Goal: Transaction & Acquisition: Purchase product/service

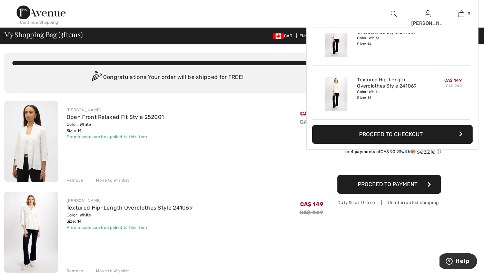
scroll to position [1, 0]
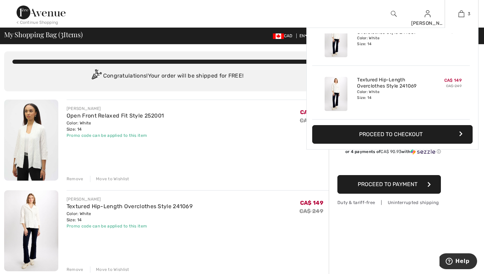
click at [369, 90] on div "Color: White Size: 14" at bounding box center [391, 94] width 68 height 11
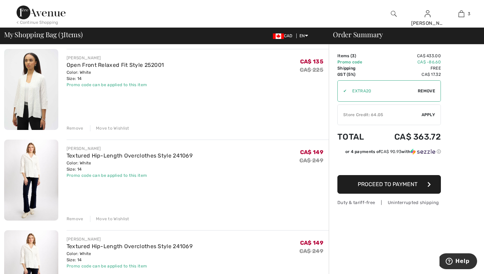
scroll to position [72, 0]
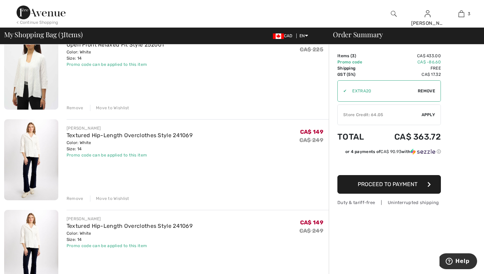
click at [73, 197] on div "Remove" at bounding box center [75, 199] width 17 height 6
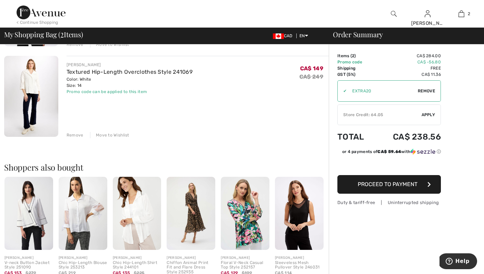
scroll to position [0, 0]
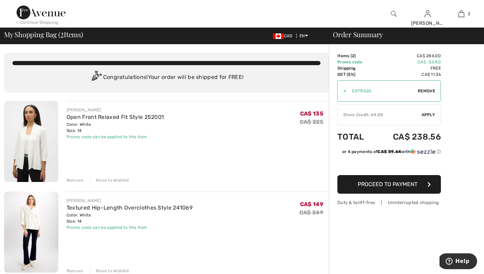
click at [36, 160] on img at bounding box center [31, 141] width 54 height 81
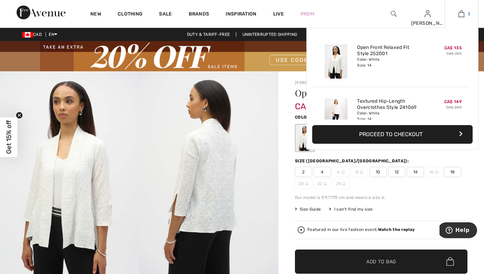
click at [461, 14] on img at bounding box center [461, 14] width 6 height 8
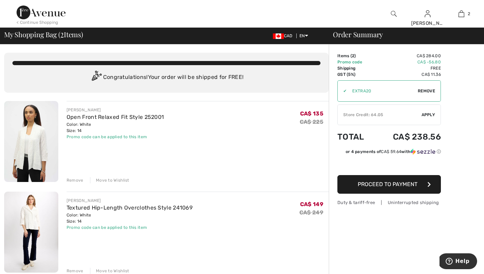
click at [76, 179] on div "Remove" at bounding box center [75, 180] width 17 height 6
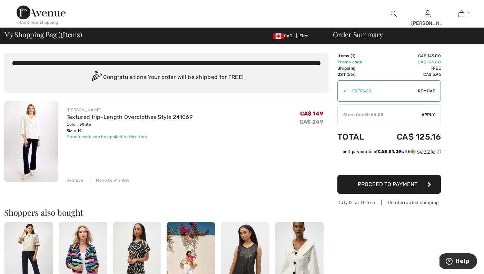
click at [392, 186] on span "Proceed to Payment" at bounding box center [388, 184] width 60 height 7
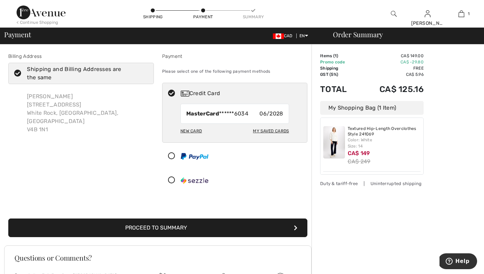
click at [163, 228] on button "Proceed to Summary" at bounding box center [157, 228] width 299 height 19
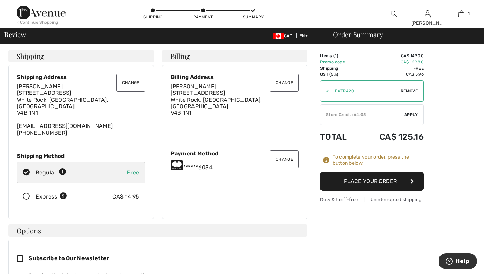
click at [413, 114] on span "Apply" at bounding box center [411, 115] width 14 height 6
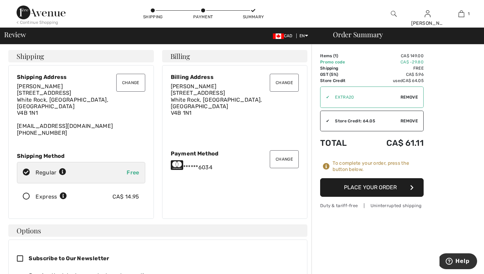
click at [368, 188] on button "Place Your Order" at bounding box center [371, 187] width 103 height 19
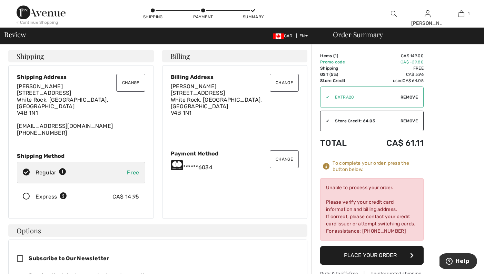
click at [285, 155] on button "Change" at bounding box center [284, 159] width 29 height 18
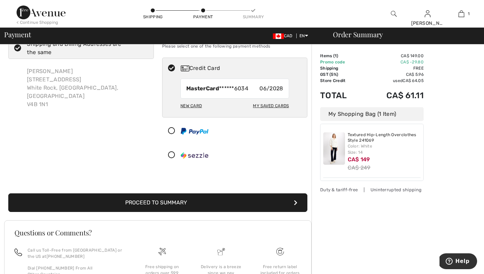
click at [194, 105] on div "New Card" at bounding box center [190, 106] width 21 height 12
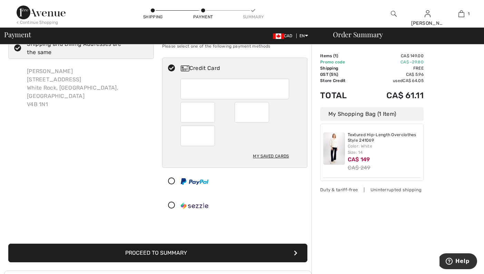
click at [266, 155] on div "My Saved Cards" at bounding box center [271, 156] width 36 height 12
radio input "true"
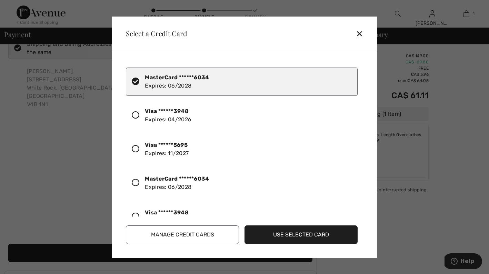
click at [176, 116] on div "Visa ******3948 Expires: [CREDIT_CARD_DATA]" at bounding box center [168, 115] width 47 height 17
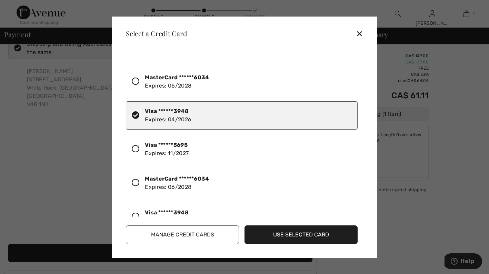
click at [298, 237] on button "Use Selected Card" at bounding box center [300, 235] width 113 height 19
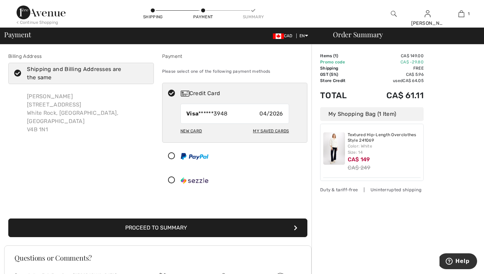
click at [157, 227] on button "Proceed to Summary" at bounding box center [157, 228] width 299 height 19
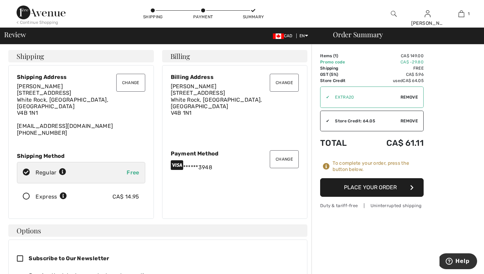
click at [376, 188] on button "Place Your Order" at bounding box center [371, 187] width 103 height 19
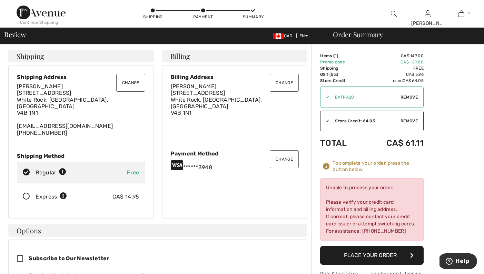
click at [372, 257] on button "Place Your Order" at bounding box center [371, 255] width 103 height 19
click at [287, 155] on button "Change" at bounding box center [284, 159] width 29 height 18
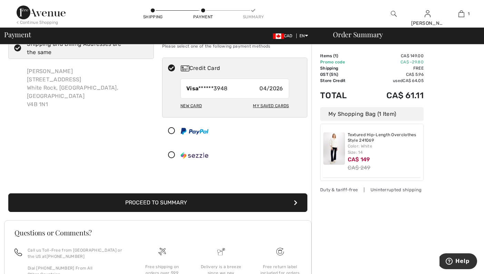
click at [267, 107] on div "My Saved Cards" at bounding box center [271, 106] width 36 height 12
radio input "true"
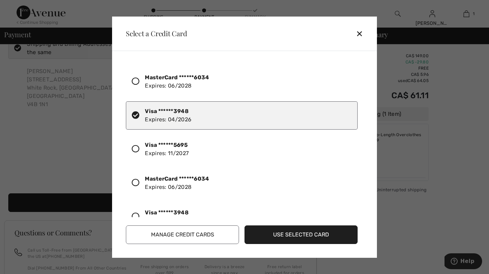
scroll to position [53, 0]
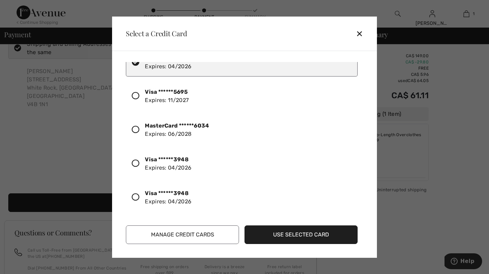
click at [170, 198] on div "Visa ******3948 Expires: [CREDIT_CARD_DATA]" at bounding box center [168, 197] width 47 height 17
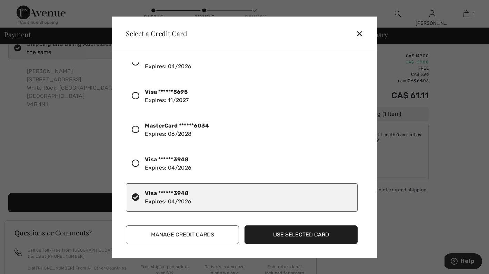
click at [294, 234] on button "Use Selected Card" at bounding box center [300, 235] width 113 height 19
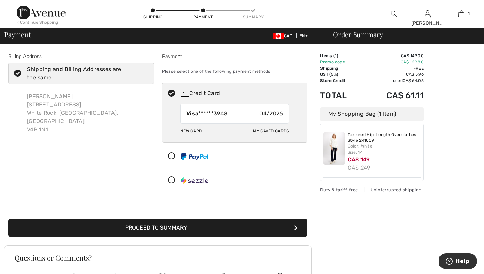
click at [168, 227] on button "Proceed to Summary" at bounding box center [157, 228] width 299 height 19
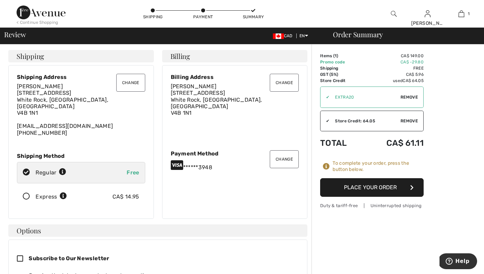
click at [371, 187] on button "Place Your Order" at bounding box center [371, 187] width 103 height 19
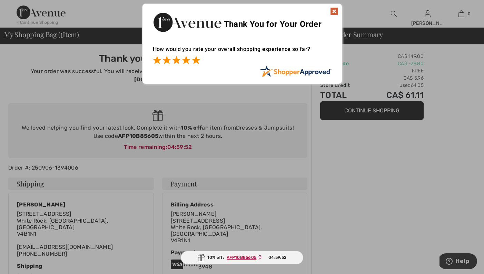
click at [197, 61] on span at bounding box center [196, 60] width 8 height 8
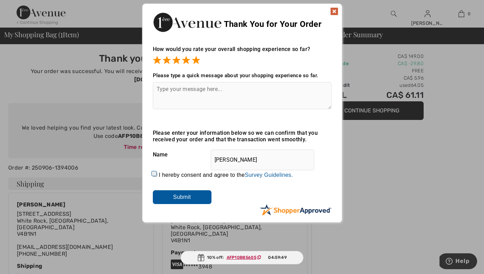
click at [153, 176] on input "I hereby consent and agree to the By submitting a review, you grant permission …" at bounding box center [155, 174] width 4 height 4
checkbox input "true"
click at [175, 197] on input "Submit" at bounding box center [182, 197] width 59 height 14
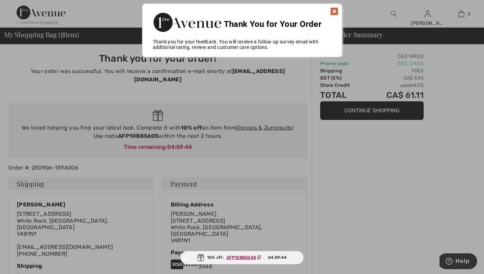
click at [336, 12] on img at bounding box center [334, 11] width 8 height 8
